Goal: Check status: Check status

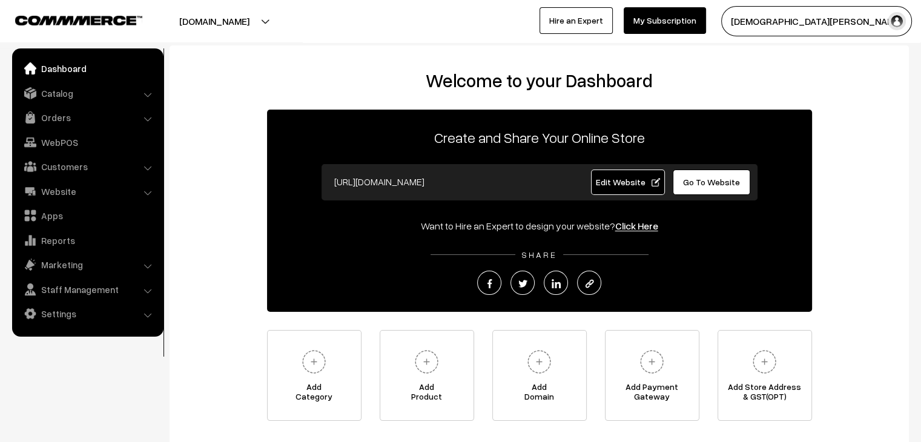
click at [646, 185] on span "Edit Website" at bounding box center [627, 182] width 65 height 10
click at [68, 120] on link "Orders" at bounding box center [87, 118] width 144 height 22
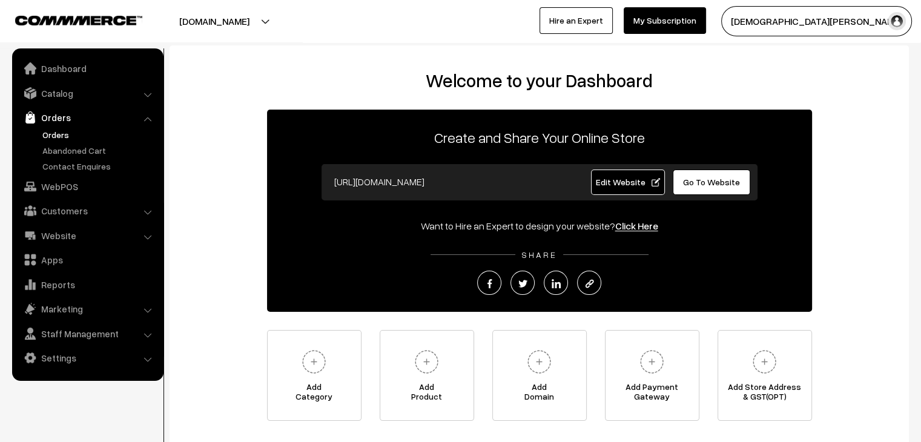
click at [63, 140] on link "Orders" at bounding box center [99, 134] width 120 height 13
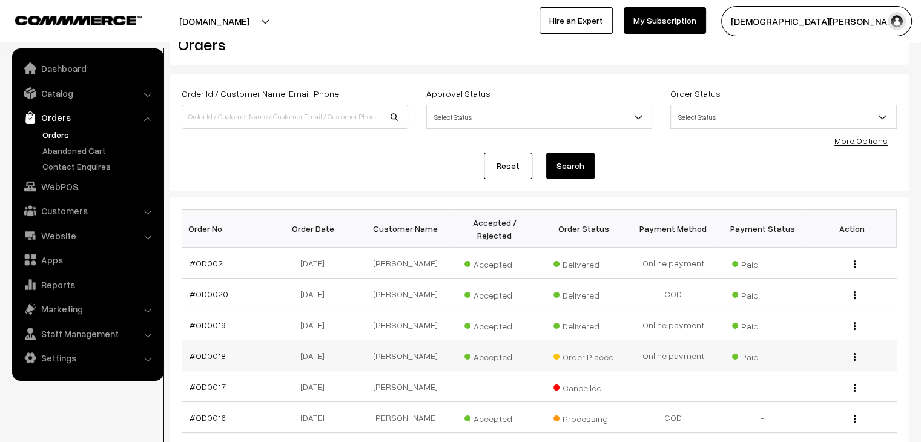
scroll to position [61, 0]
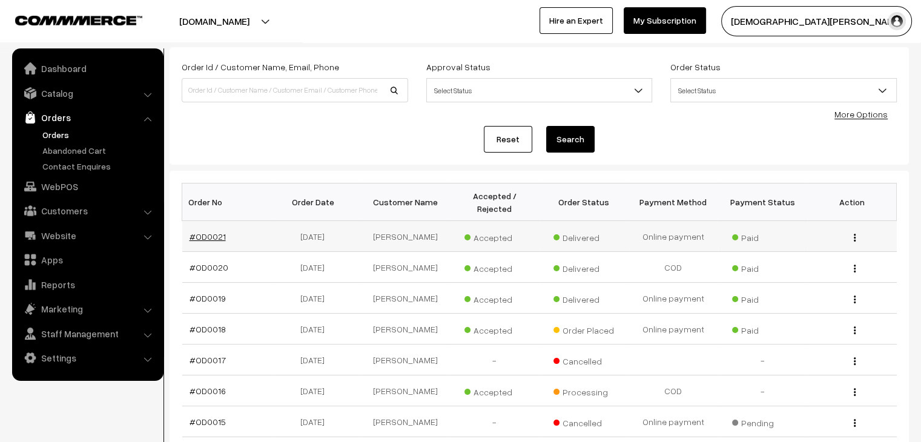
click at [206, 231] on link "#OD0021" at bounding box center [208, 236] width 36 height 10
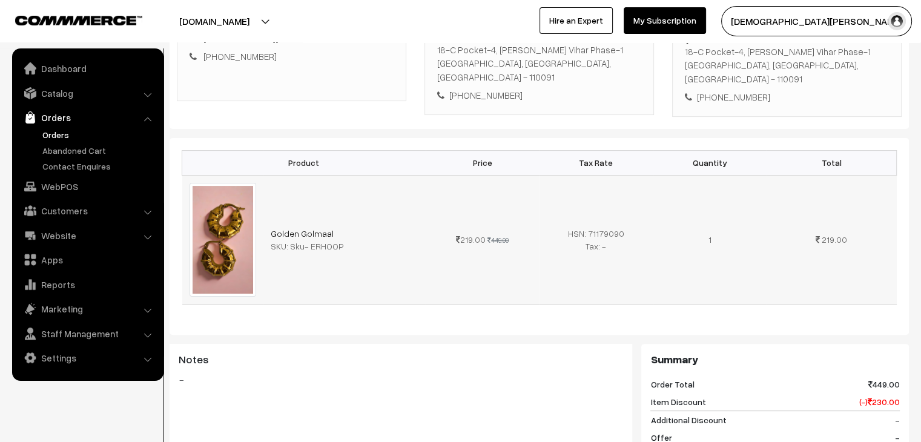
scroll to position [242, 0]
click at [220, 227] on img at bounding box center [223, 240] width 67 height 114
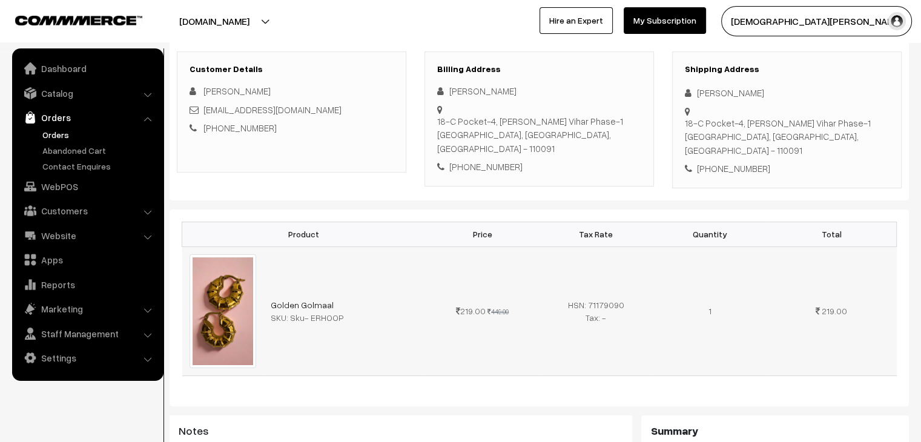
scroll to position [121, 0]
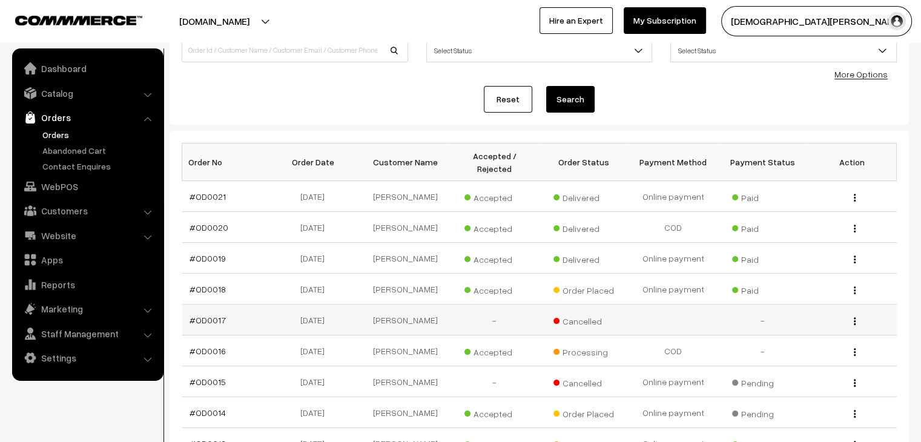
scroll to position [121, 0]
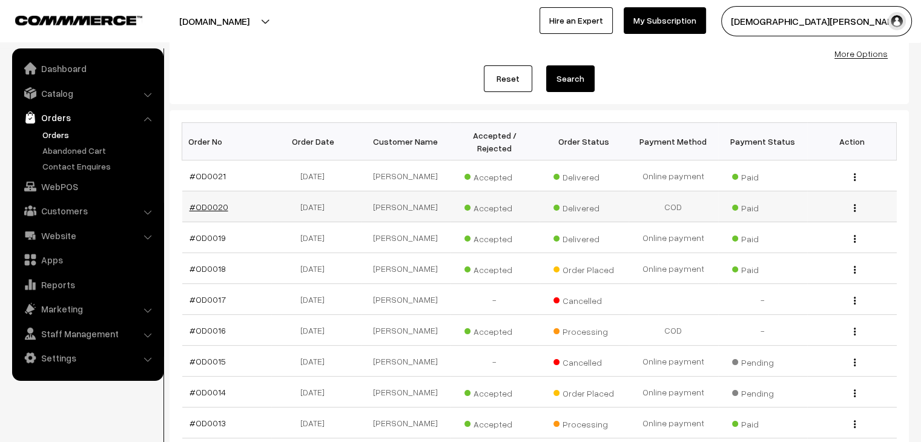
click at [216, 202] on link "#OD0020" at bounding box center [209, 207] width 39 height 10
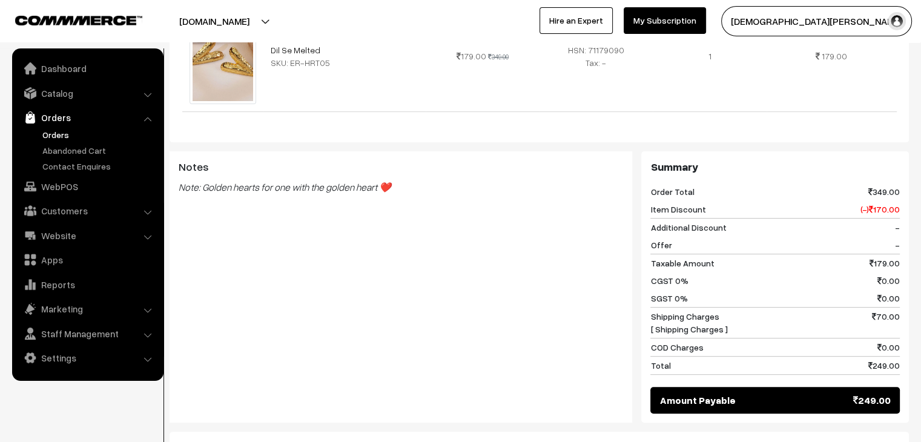
scroll to position [424, 0]
